Goal: Navigation & Orientation: Understand site structure

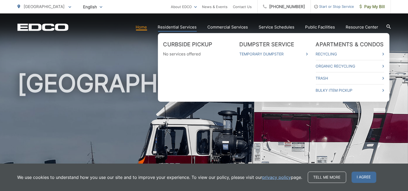
click at [174, 26] on link "Residential Services" at bounding box center [177, 27] width 39 height 6
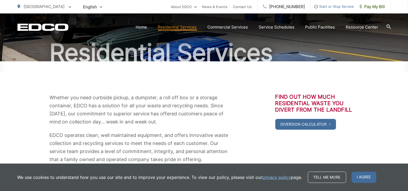
scroll to position [47, 0]
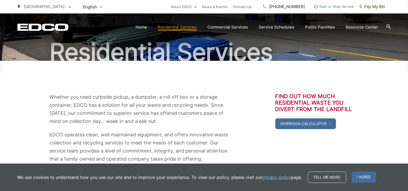
click at [388, 24] on div at bounding box center [389, 26] width 4 height 5
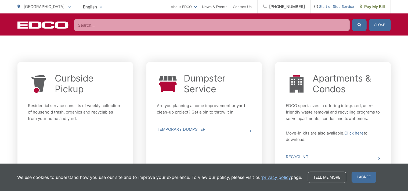
scroll to position [186, 0]
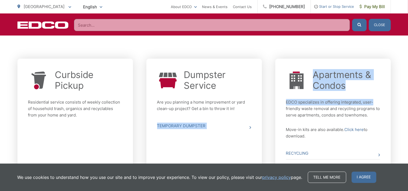
drag, startPoint x: 270, startPoint y: 111, endPoint x: 268, endPoint y: 107, distance: 4.3
click at [268, 107] on div "Curbside Pickup Residential service consists of weekly collection of household …" at bounding box center [204, 131] width 374 height 150
click at [269, 106] on div "Curbside Pickup Residential service consists of weekly collection of household …" at bounding box center [204, 131] width 374 height 150
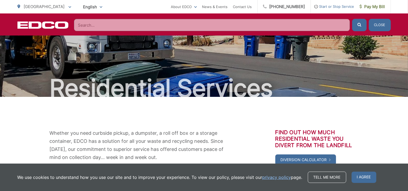
scroll to position [0, 0]
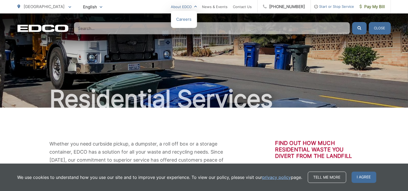
click at [194, 5] on link "About EDCO" at bounding box center [184, 6] width 26 height 6
